Goal: Transaction & Acquisition: Purchase product/service

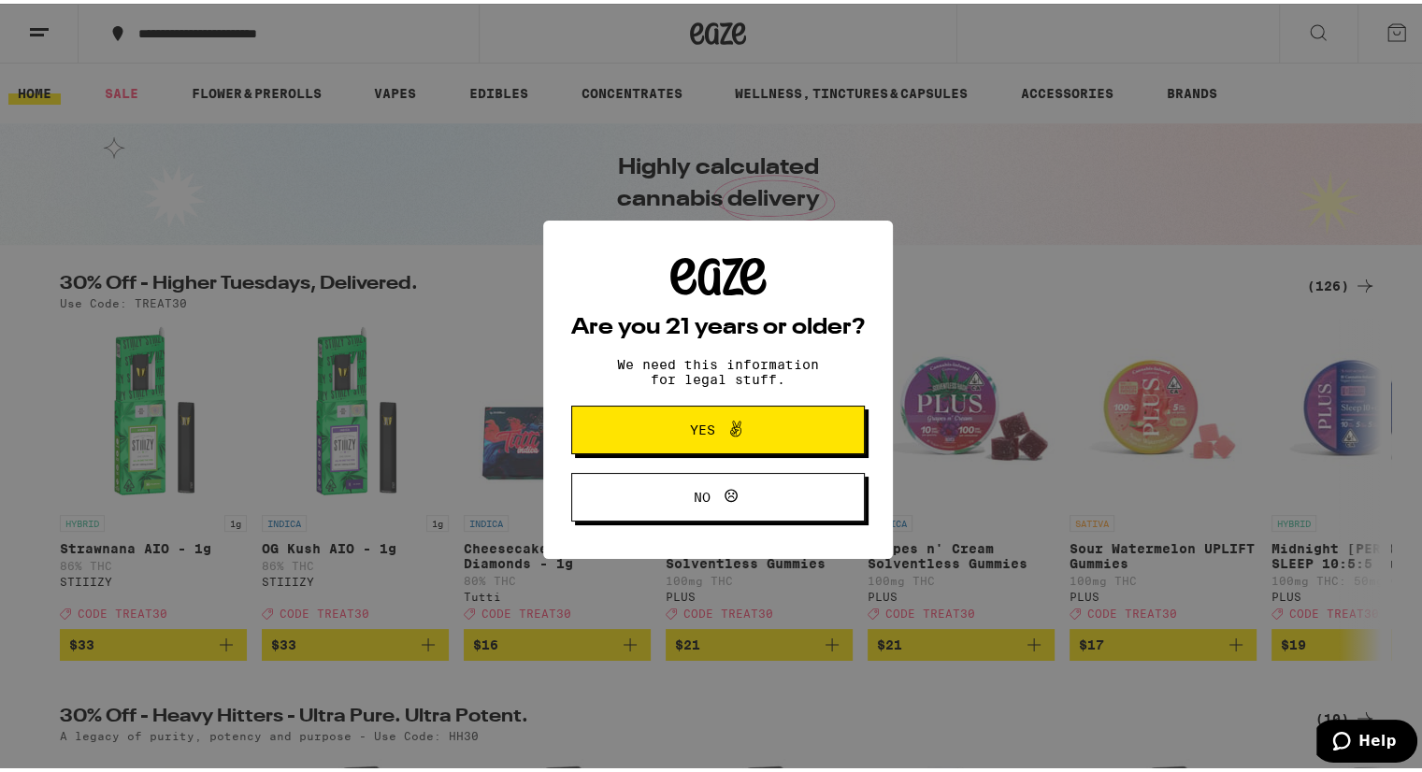
click at [779, 425] on span "Yes" at bounding box center [718, 426] width 142 height 24
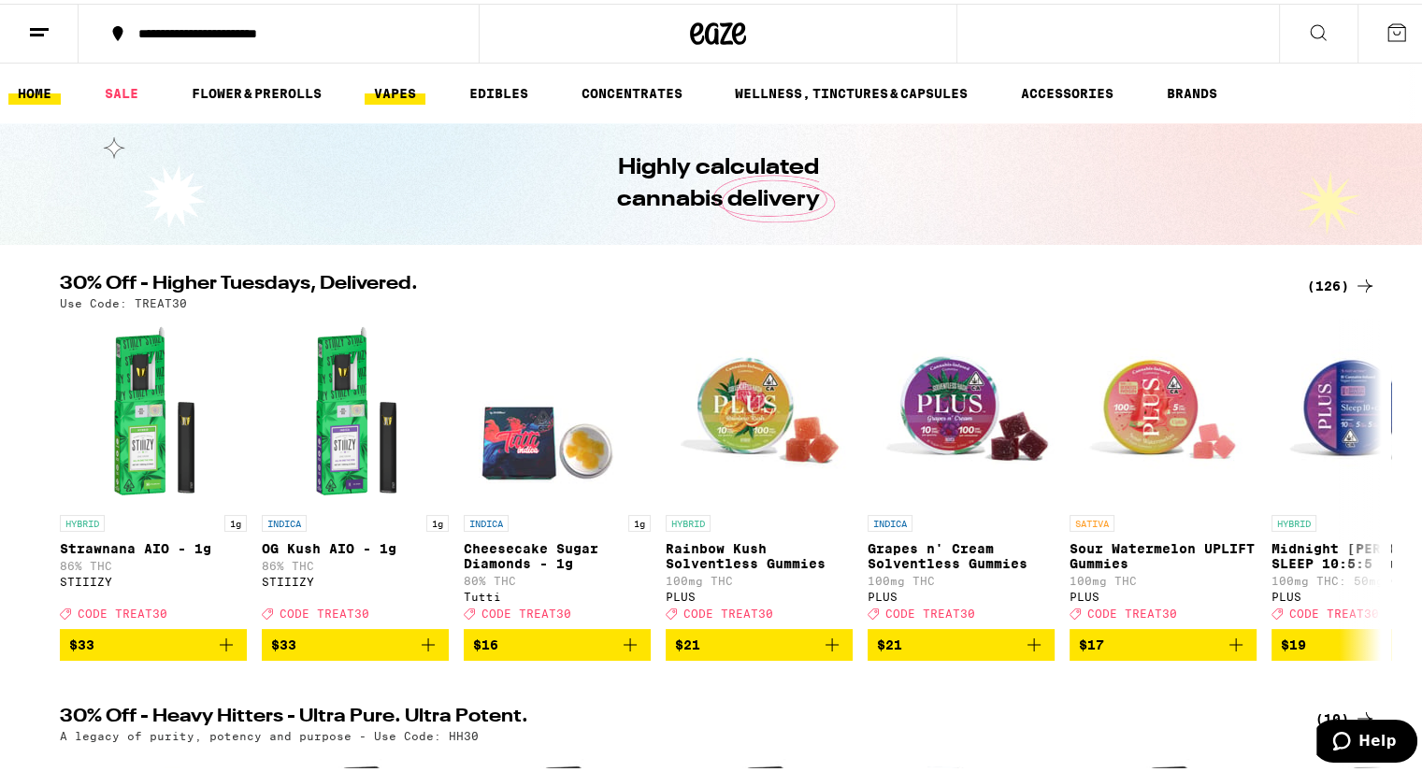
click at [394, 89] on link "VAPES" at bounding box center [395, 90] width 61 height 22
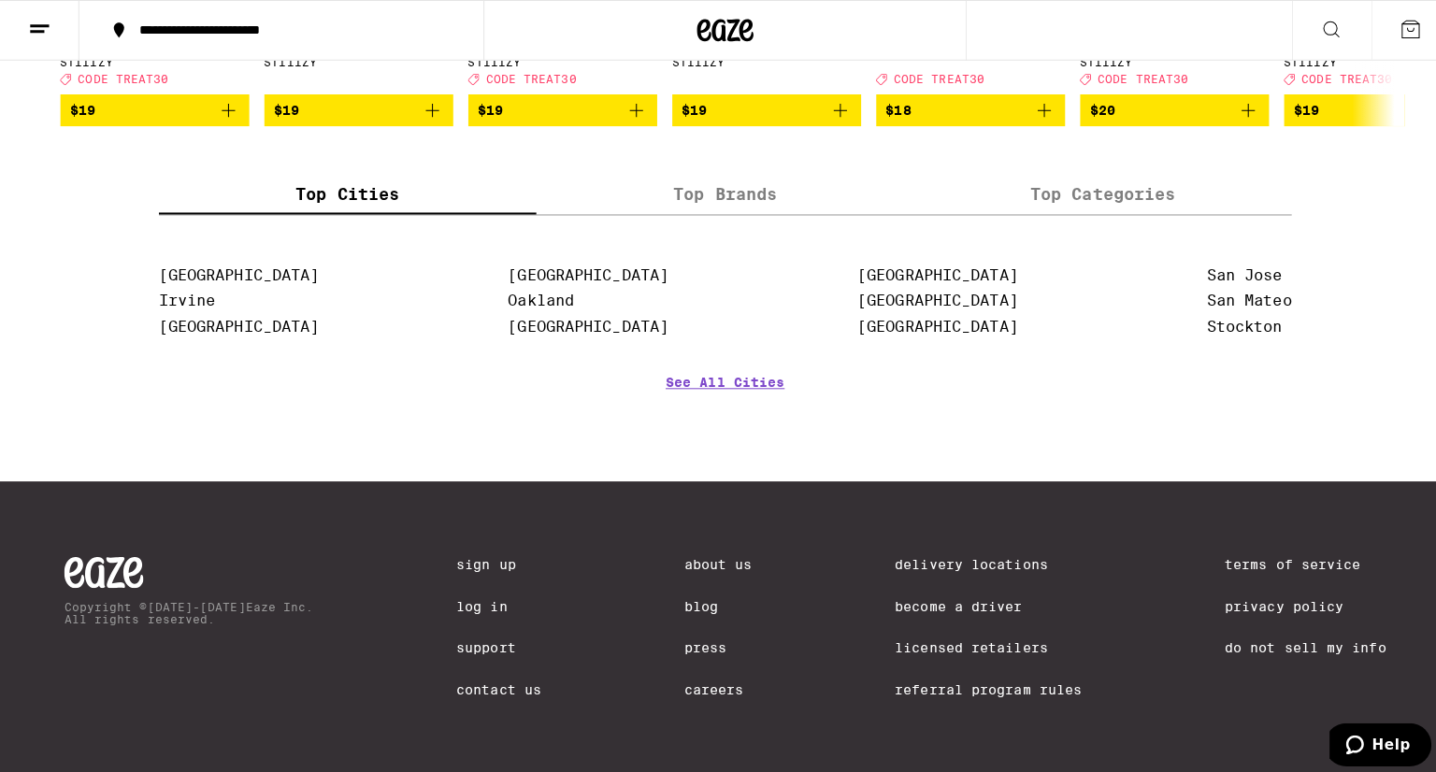
scroll to position [2237, 0]
